Goal: Task Accomplishment & Management: Complete application form

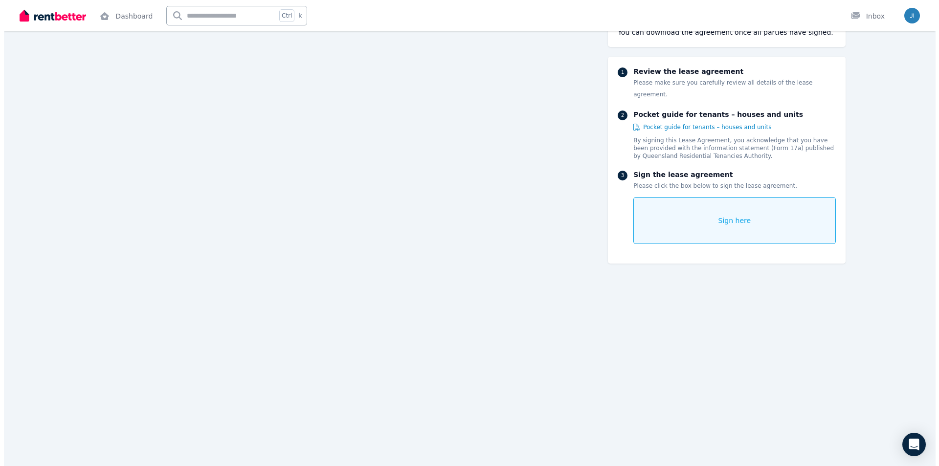
scroll to position [7483, 0]
click at [734, 216] on span "Sign here" at bounding box center [731, 221] width 33 height 10
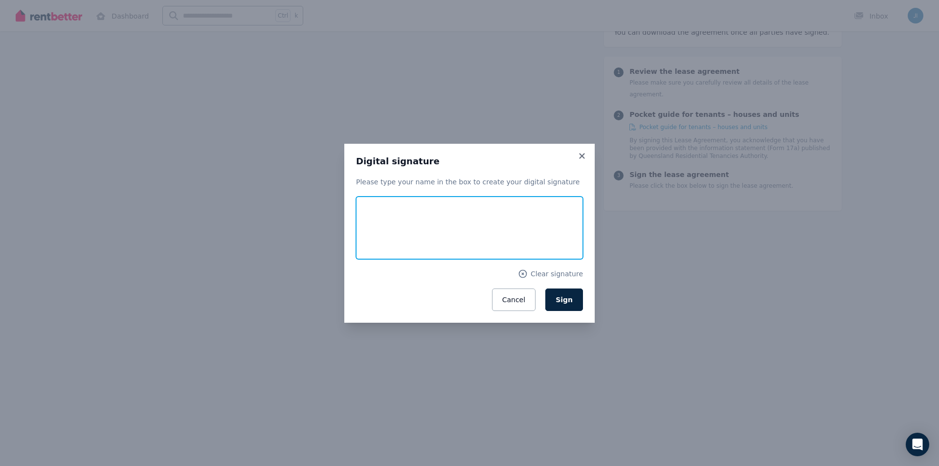
click at [378, 213] on input "text" at bounding box center [469, 228] width 227 height 63
type input "**********"
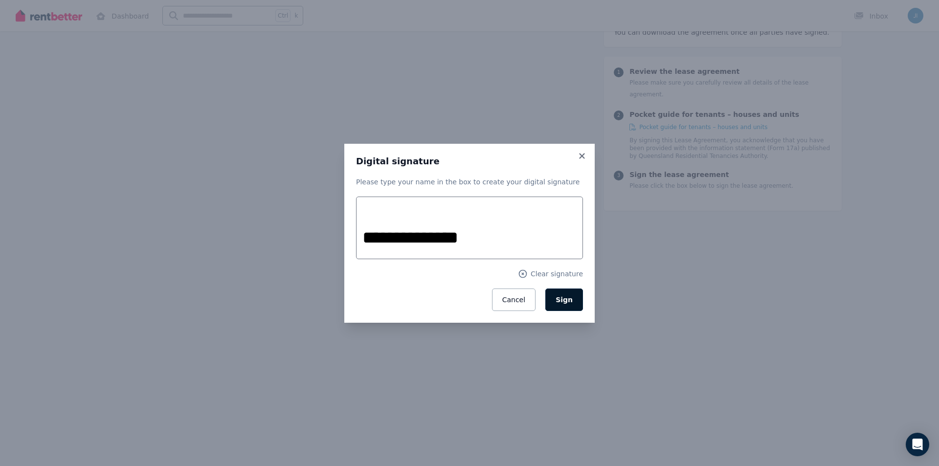
click at [565, 297] on span "Sign" at bounding box center [564, 300] width 17 height 8
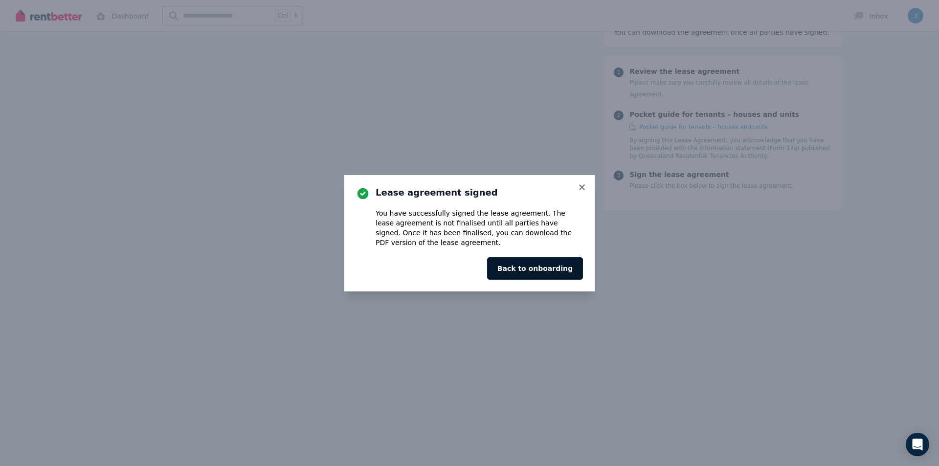
click at [531, 265] on button "Back to onboarding" at bounding box center [535, 268] width 96 height 22
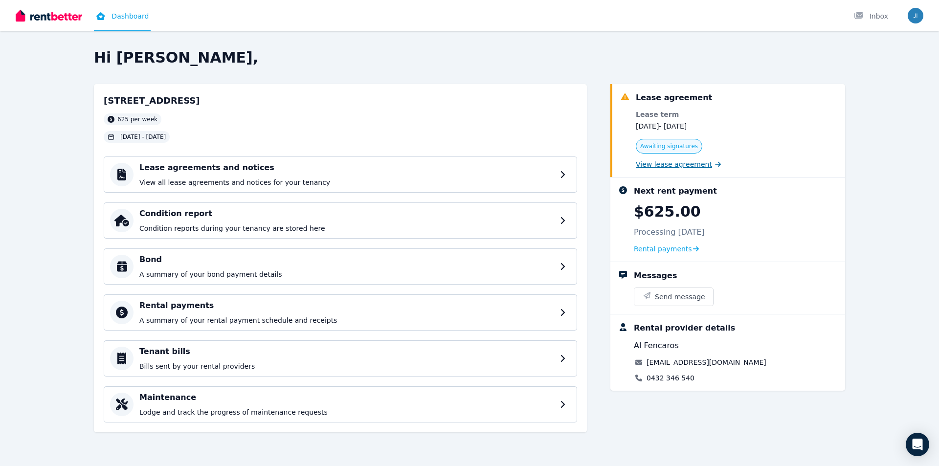
click at [662, 163] on span "View lease agreement" at bounding box center [674, 164] width 76 height 10
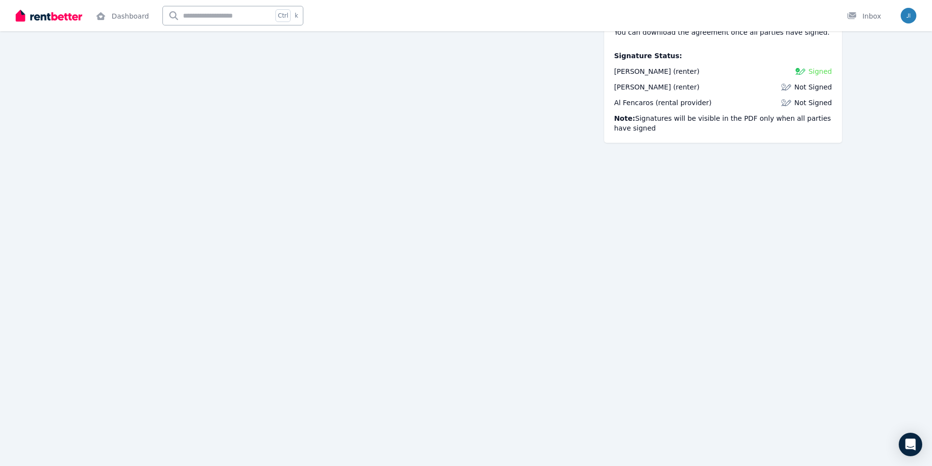
scroll to position [8908, 0]
